Goal: Task Accomplishment & Management: Manage account settings

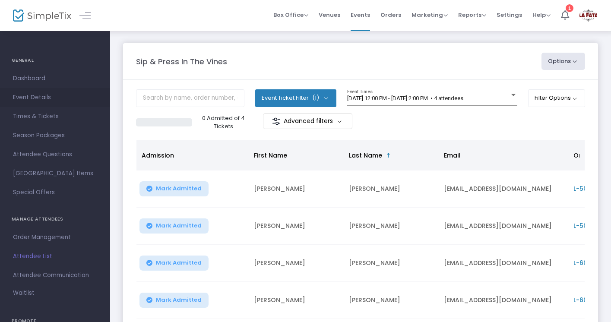
click at [16, 98] on span "Event Details" at bounding box center [55, 97] width 84 height 11
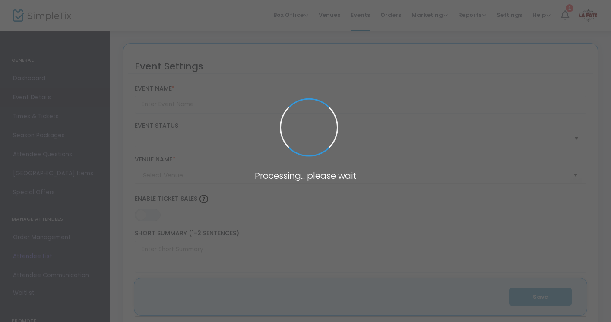
type input "Sip & Press In The Vines"
type textarea "Join us at [GEOGRAPHIC_DATA] for an afternoon of creativity, wine, and vineyard…"
type input "Buy Tickets"
checkbox input "true"
type input "La Fata Vineyard Estate"
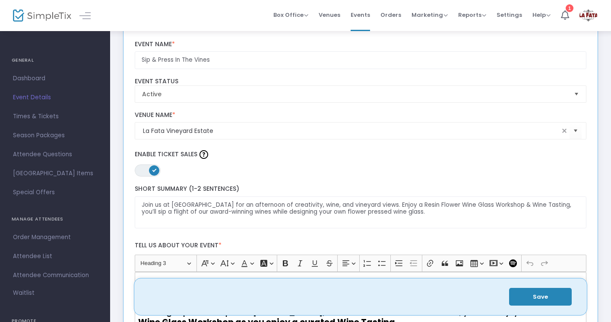
scroll to position [73, 0]
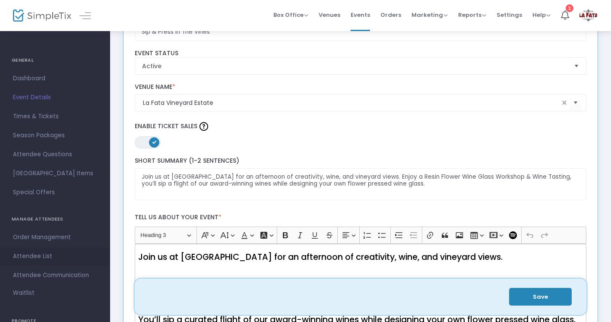
click at [27, 256] on span "Attendee List" at bounding box center [55, 256] width 84 height 11
